Goal: Task Accomplishment & Management: Complete application form

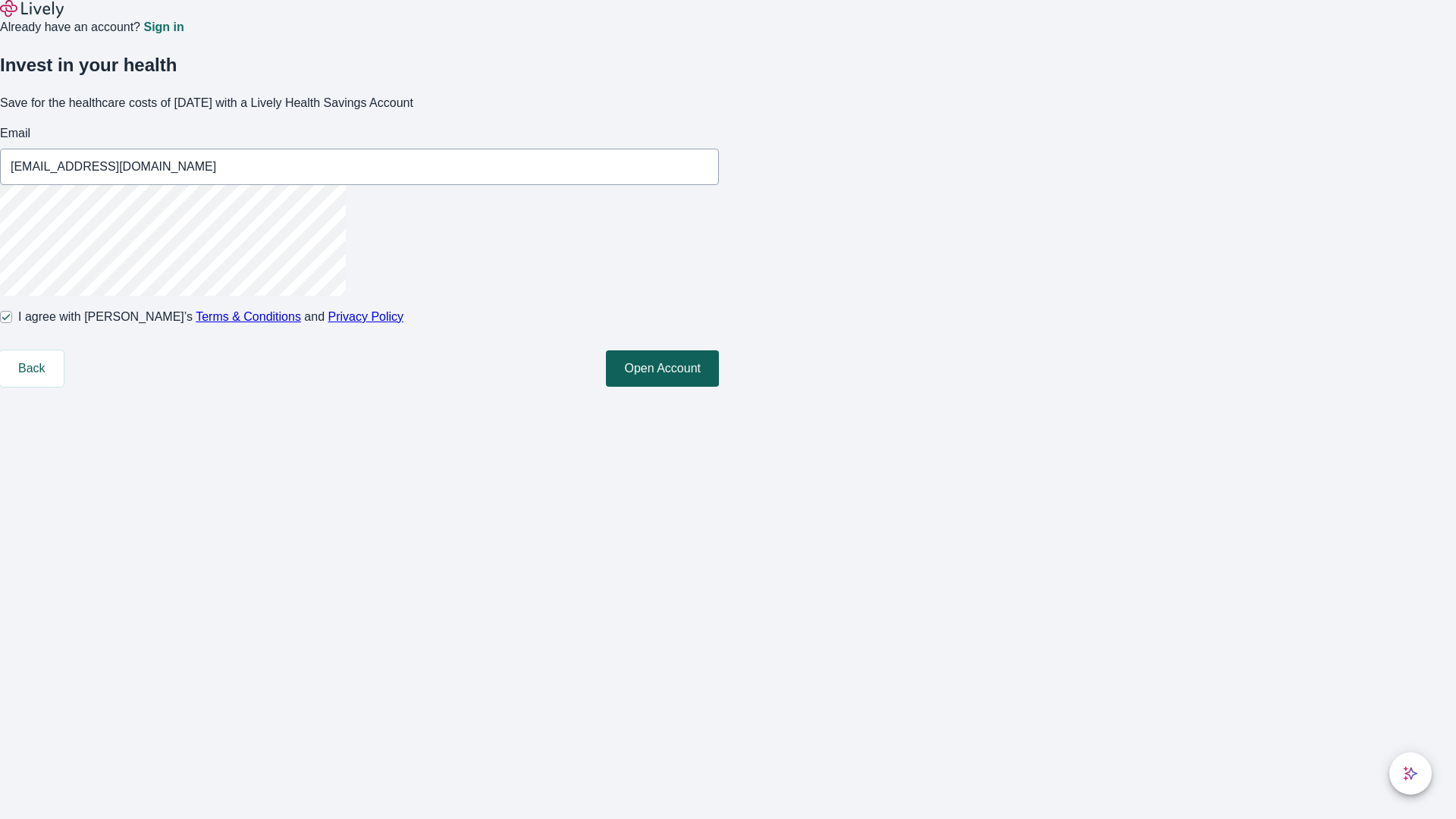
click at [719, 387] on button "Open Account" at bounding box center [662, 368] width 113 height 36
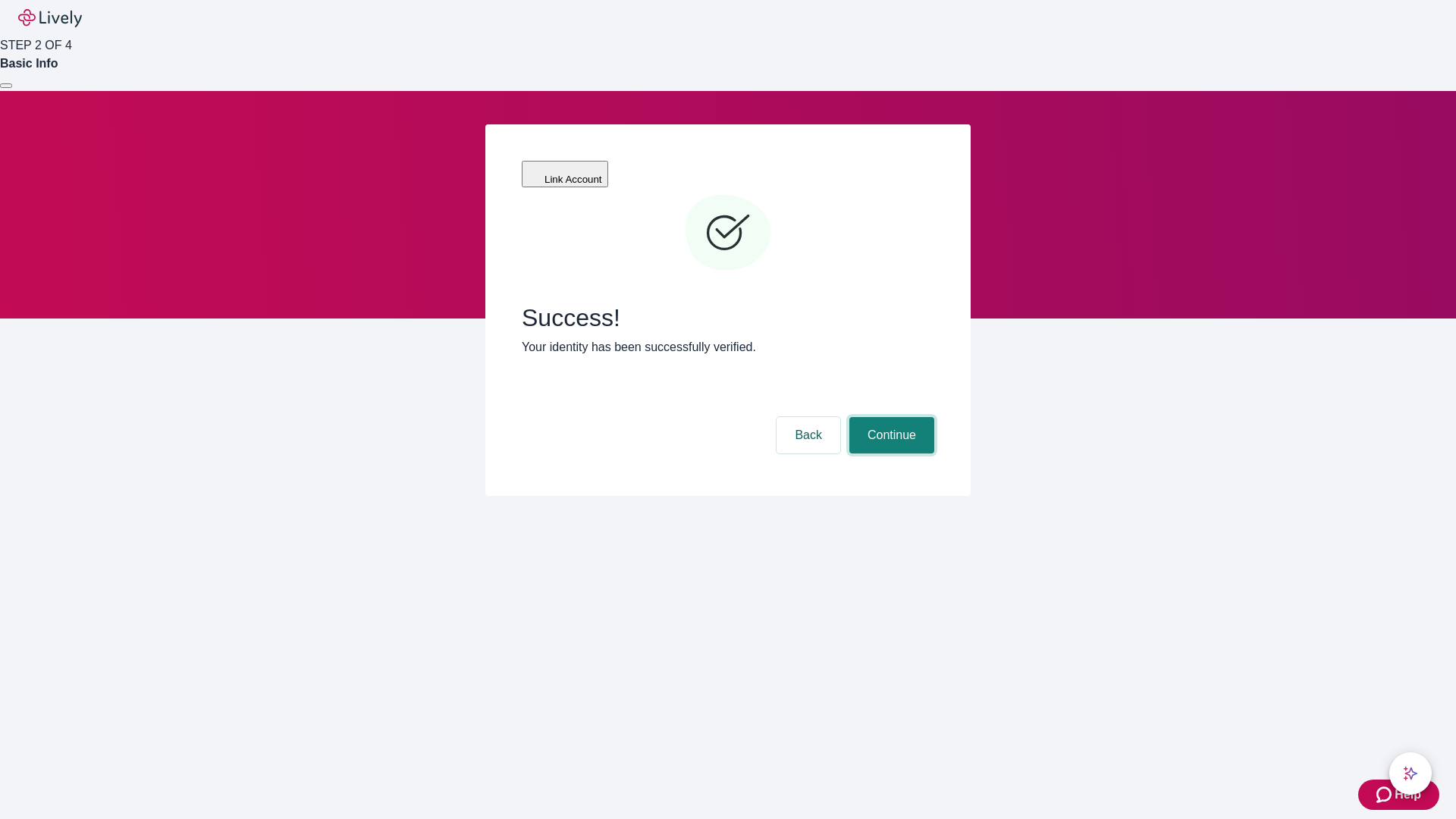
click at [890, 417] on button "Continue" at bounding box center [892, 435] width 85 height 36
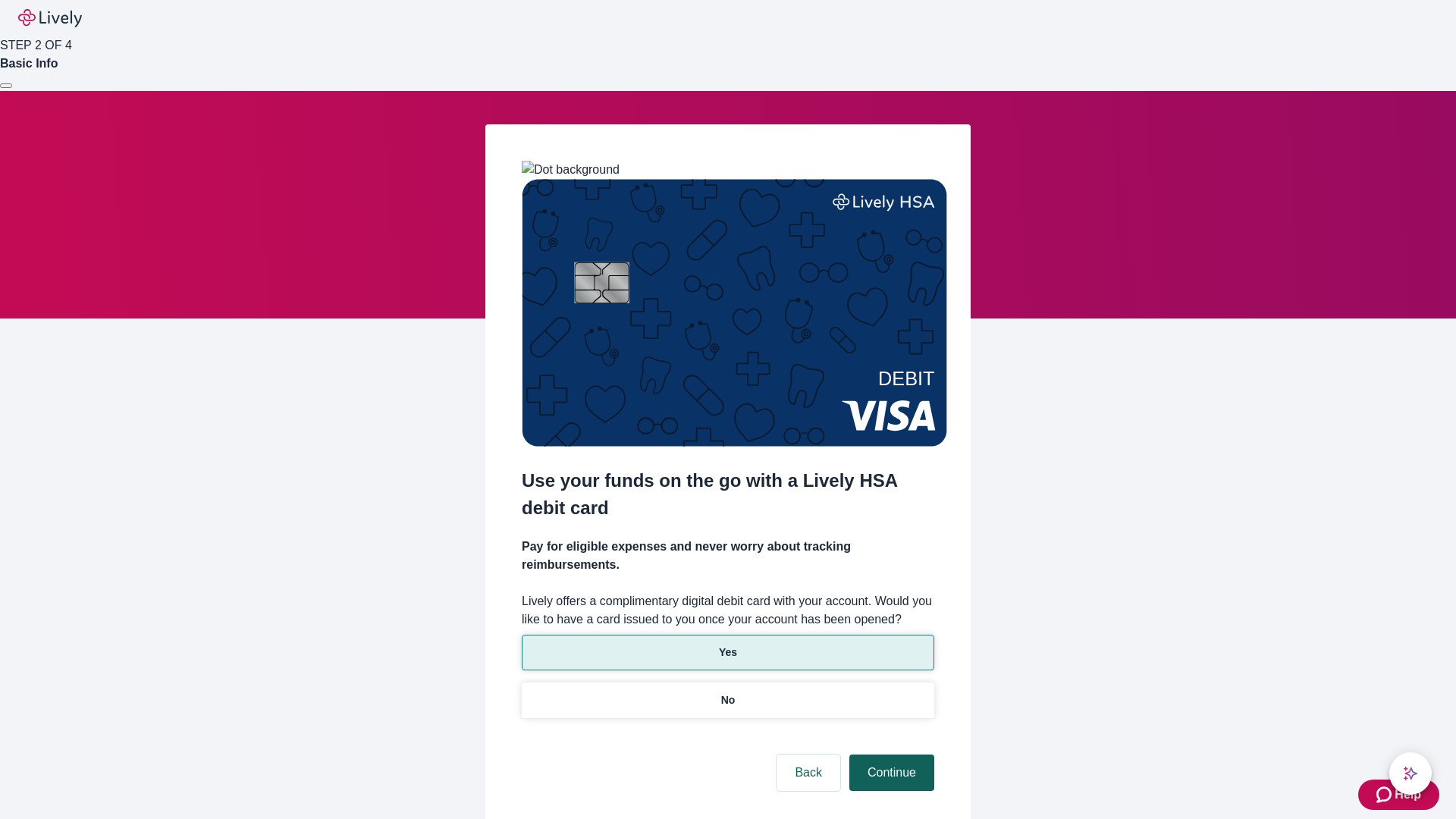
click at [727, 693] on p "No" at bounding box center [728, 701] width 14 height 16
click at [890, 755] on button "Continue" at bounding box center [892, 772] width 85 height 36
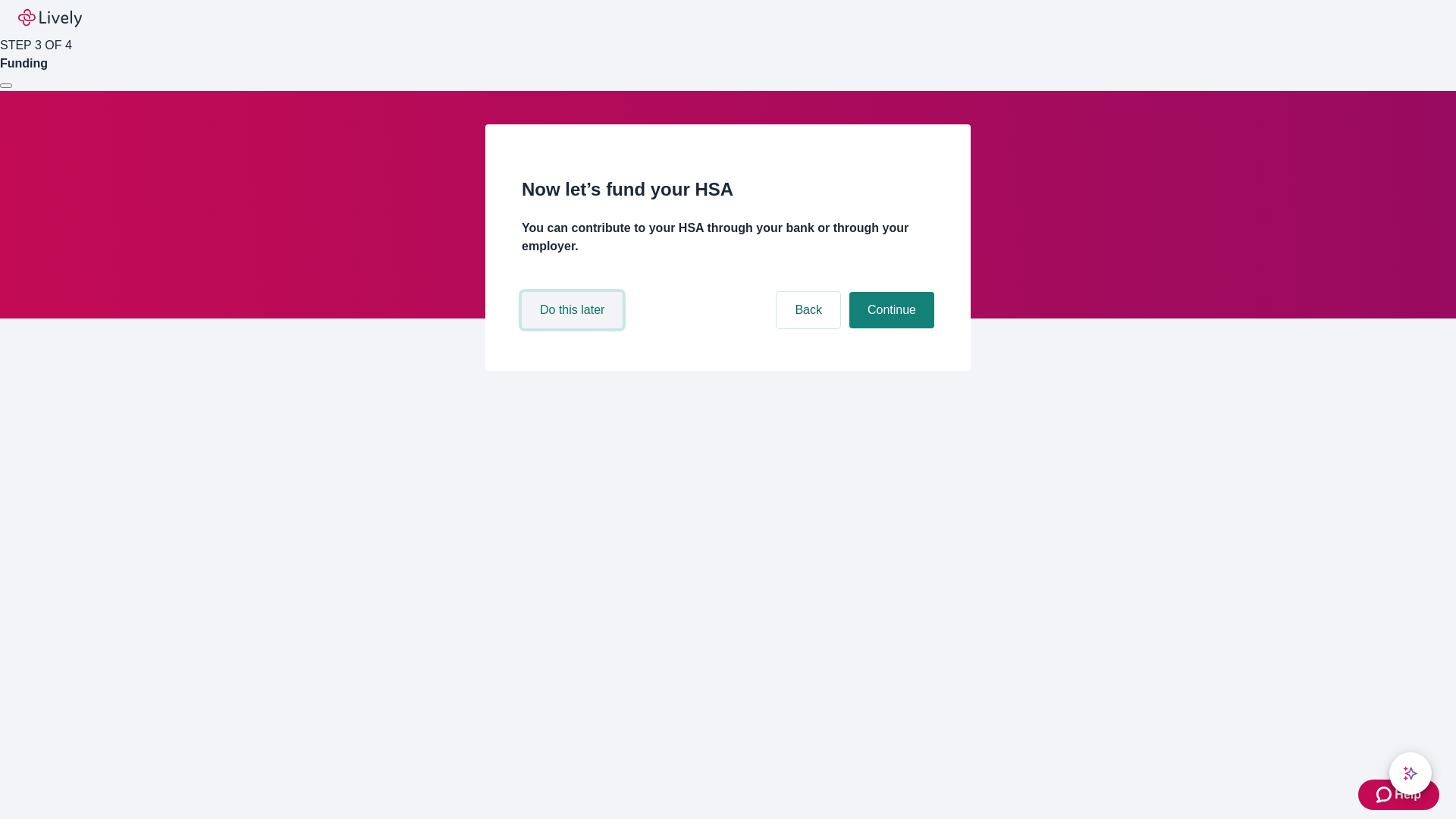
click at [574, 329] on button "Do this later" at bounding box center [571, 309] width 100 height 36
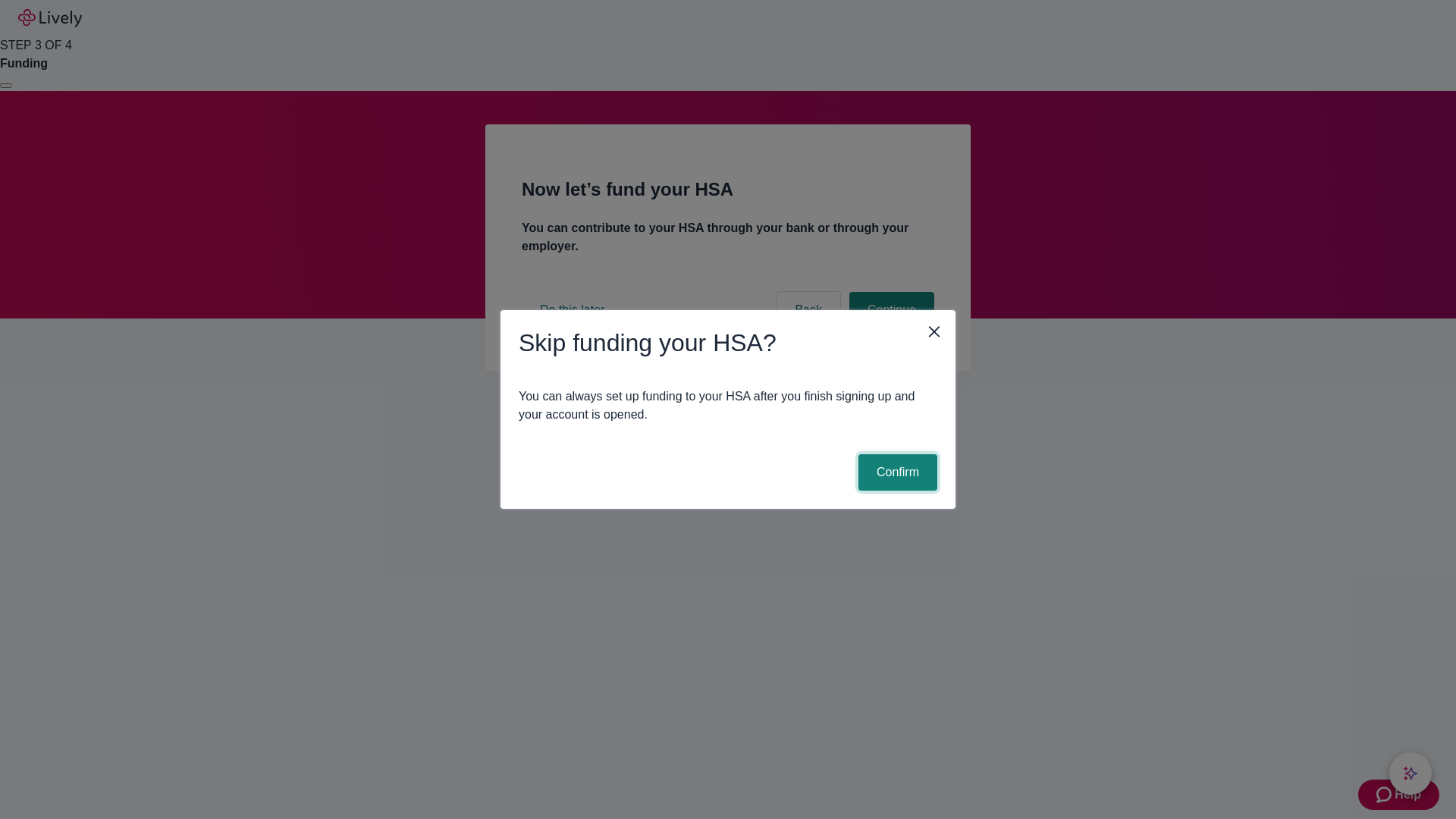
click at [895, 473] on button "Confirm" at bounding box center [898, 472] width 79 height 36
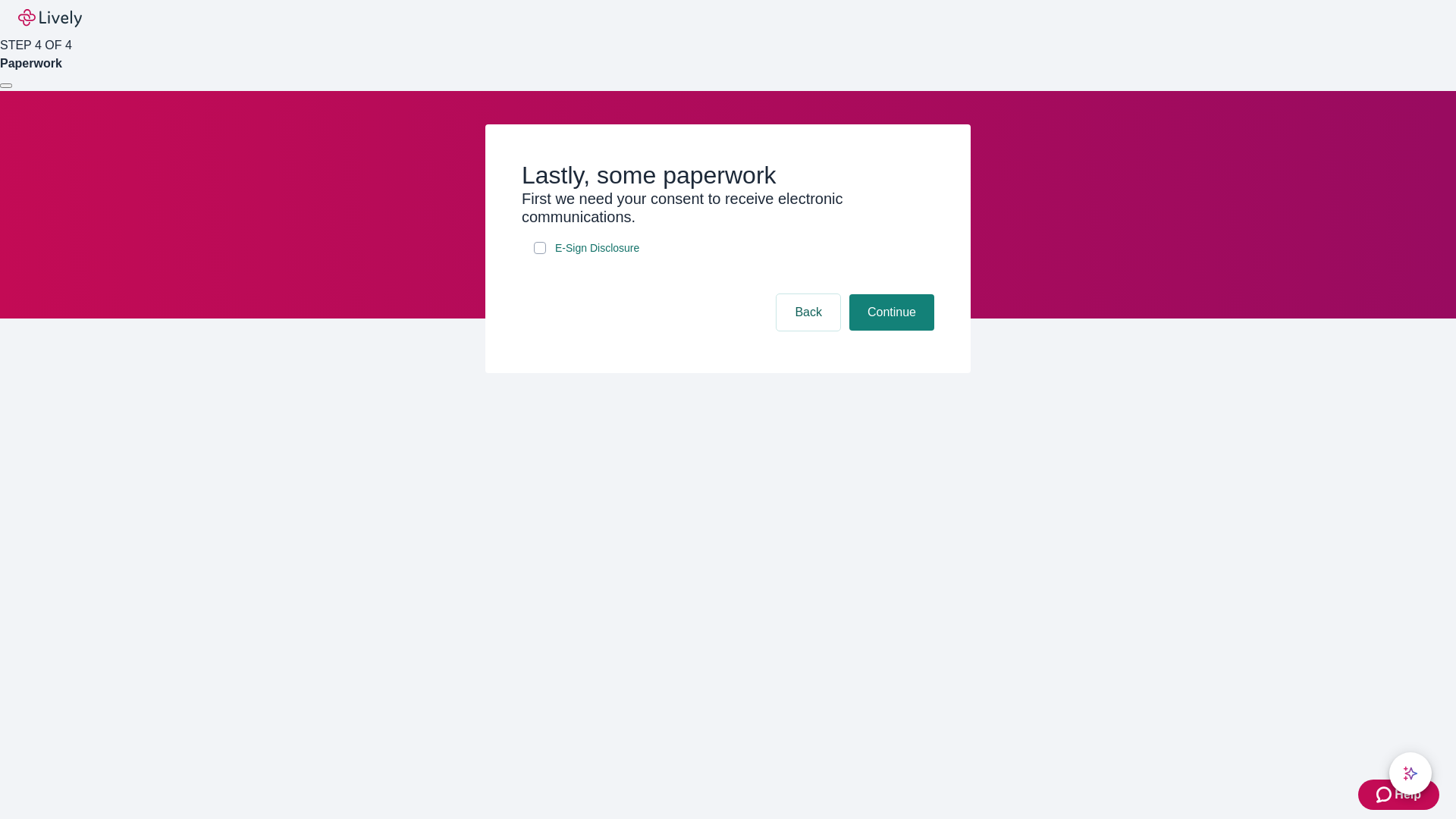
click at [540, 254] on input "E-Sign Disclosure" at bounding box center [539, 248] width 12 height 12
checkbox input "true"
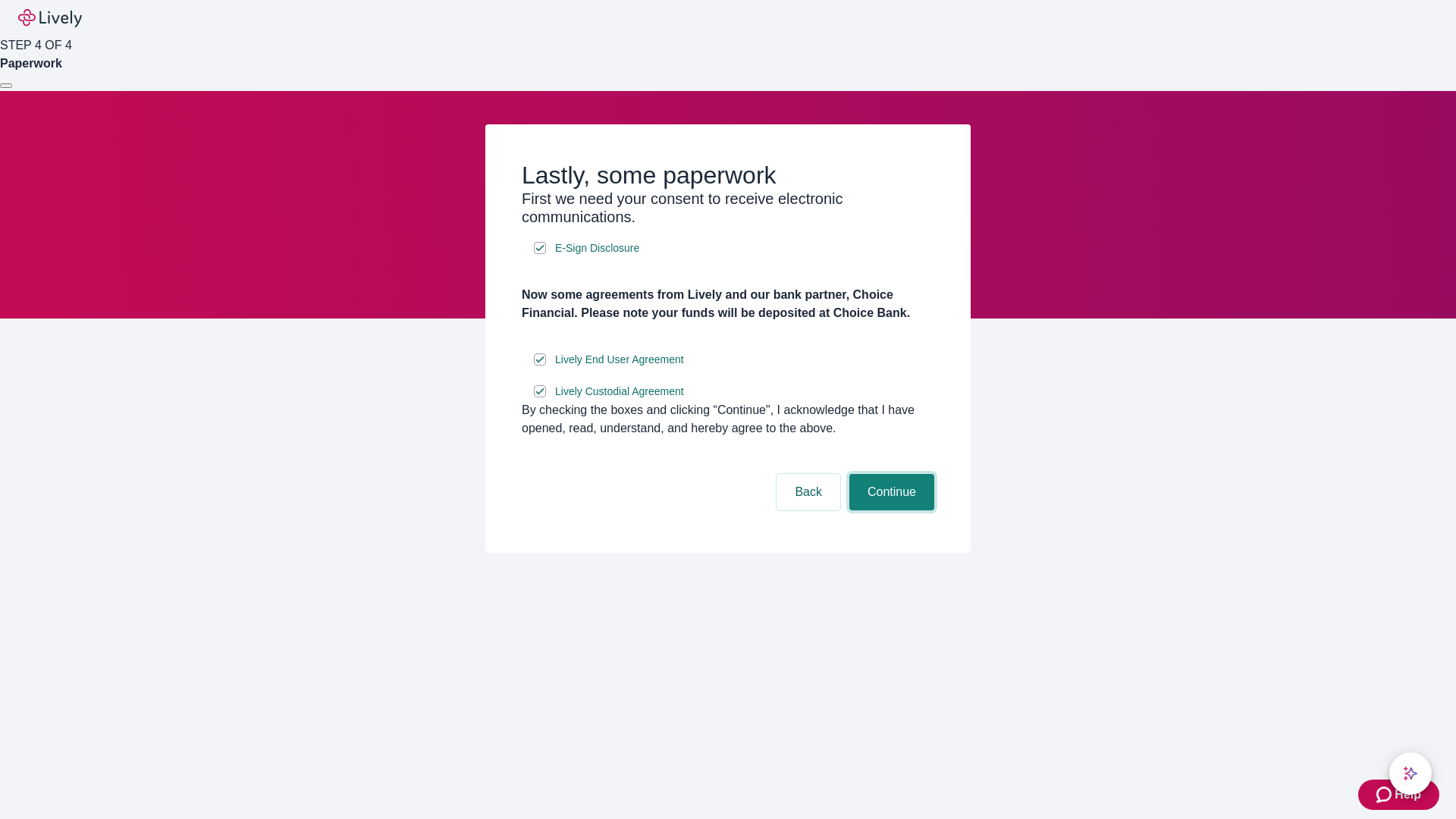
click at [890, 510] on button "Continue" at bounding box center [892, 492] width 85 height 36
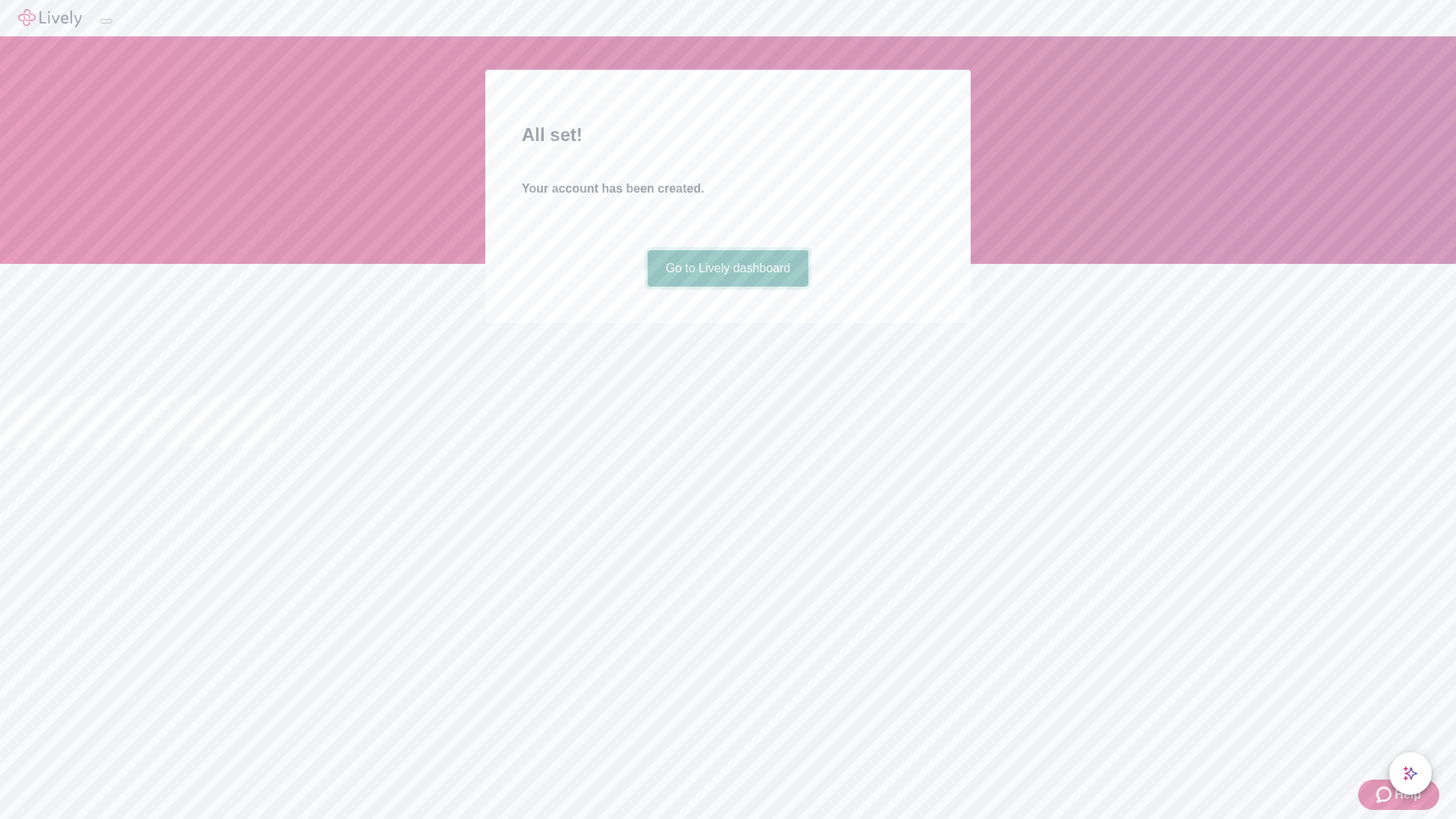
click at [727, 287] on link "Go to Lively dashboard" at bounding box center [728, 268] width 162 height 36
